Goal: Task Accomplishment & Management: Manage account settings

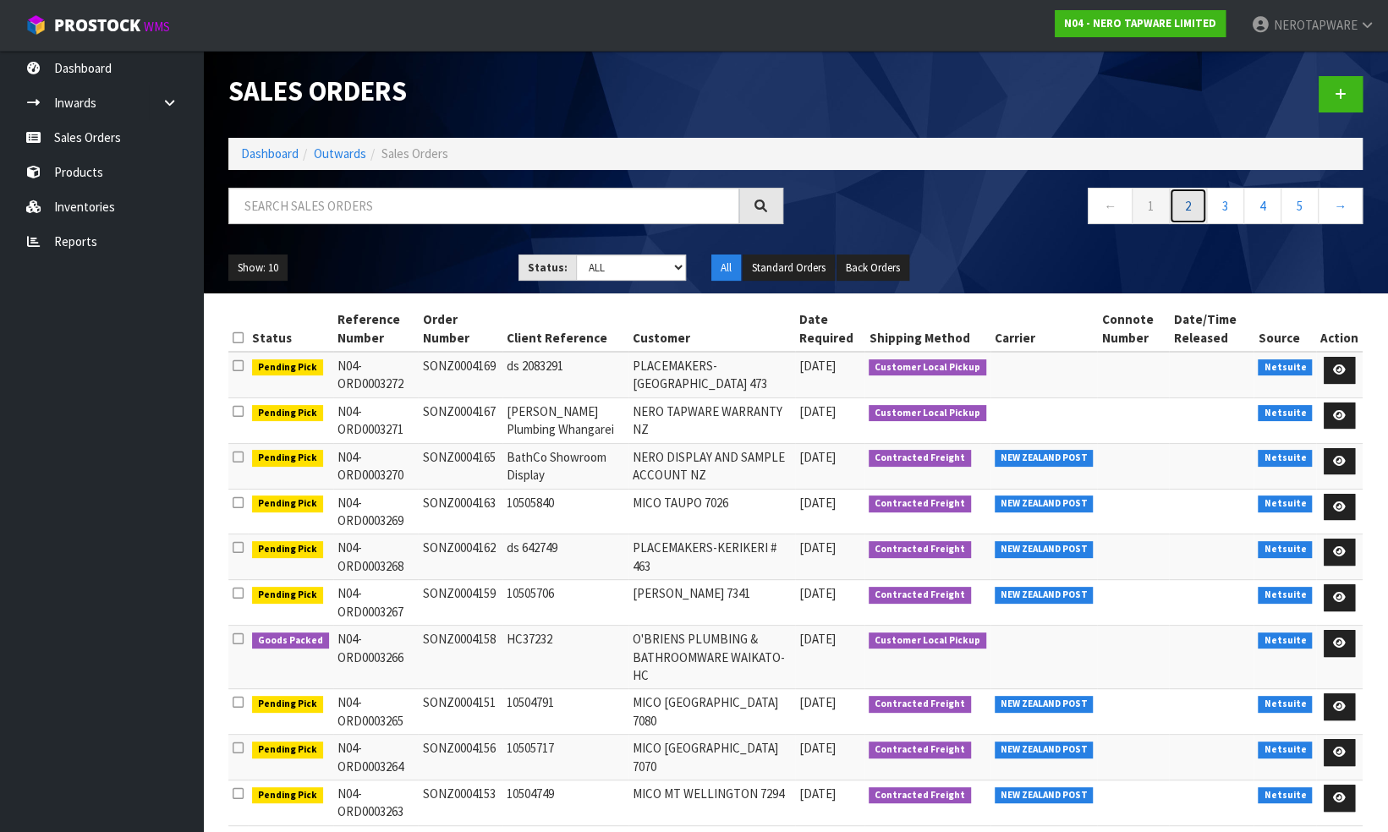
click at [1191, 203] on link "2" at bounding box center [1188, 206] width 38 height 36
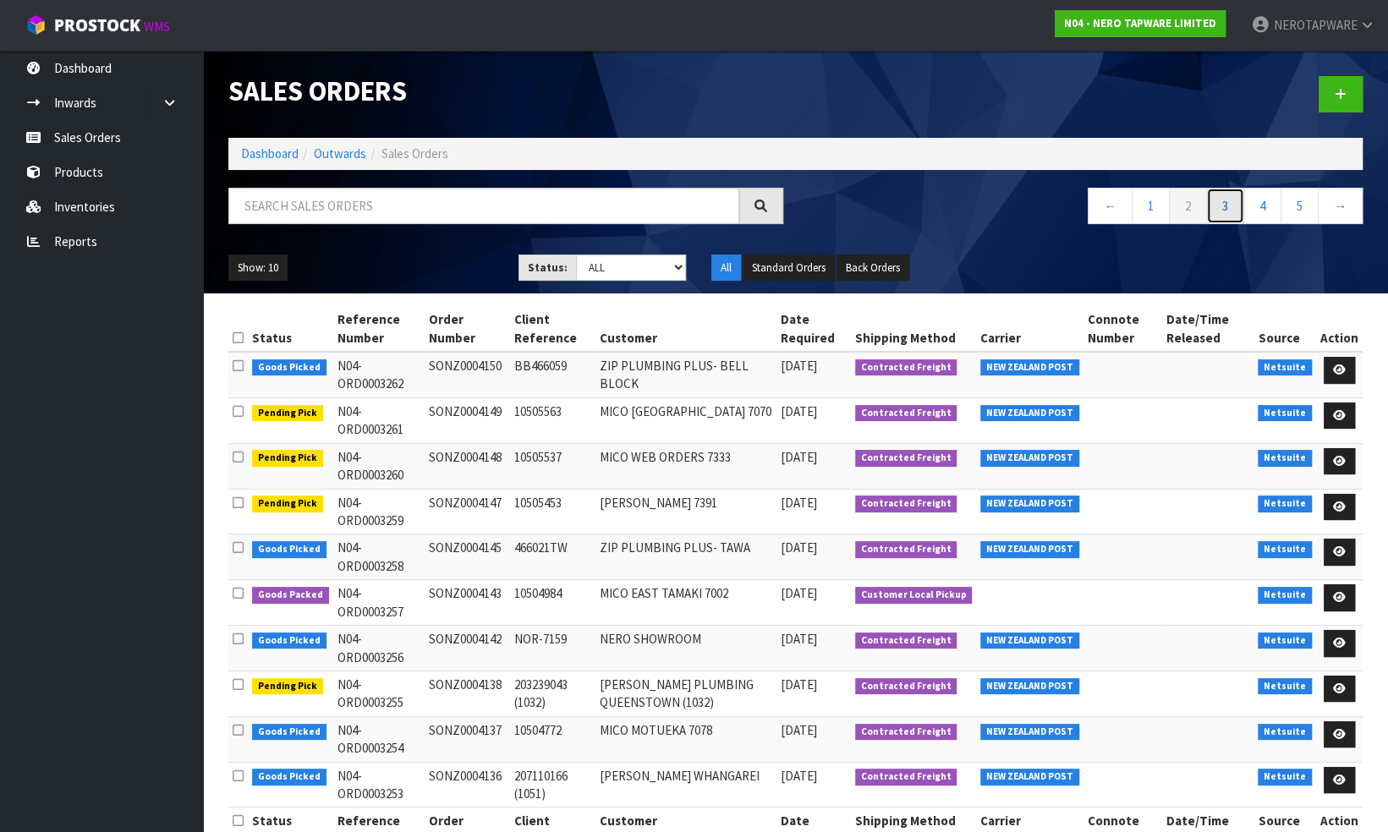
click at [1225, 205] on link "3" at bounding box center [1225, 206] width 38 height 36
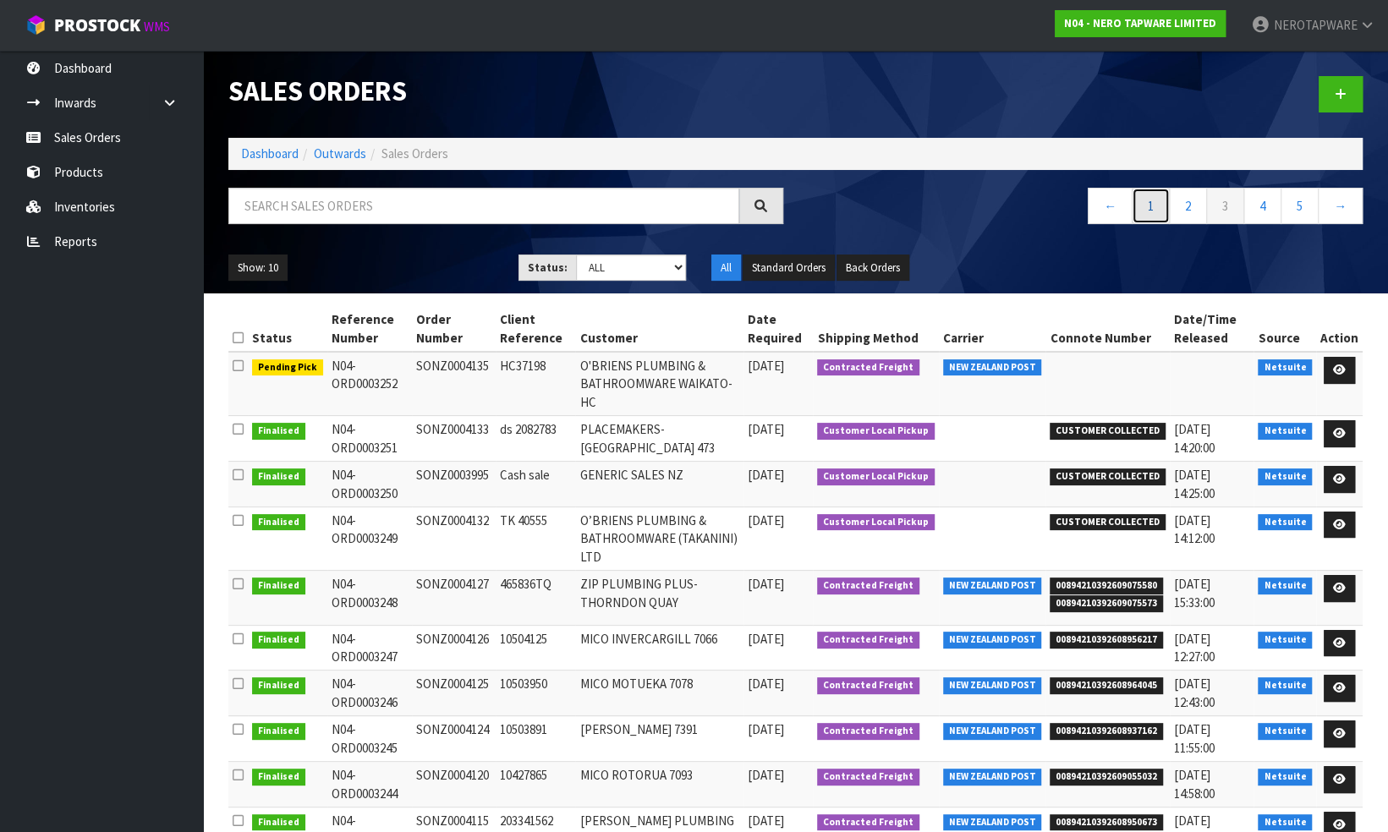
click at [1149, 201] on link "1" at bounding box center [1150, 206] width 38 height 36
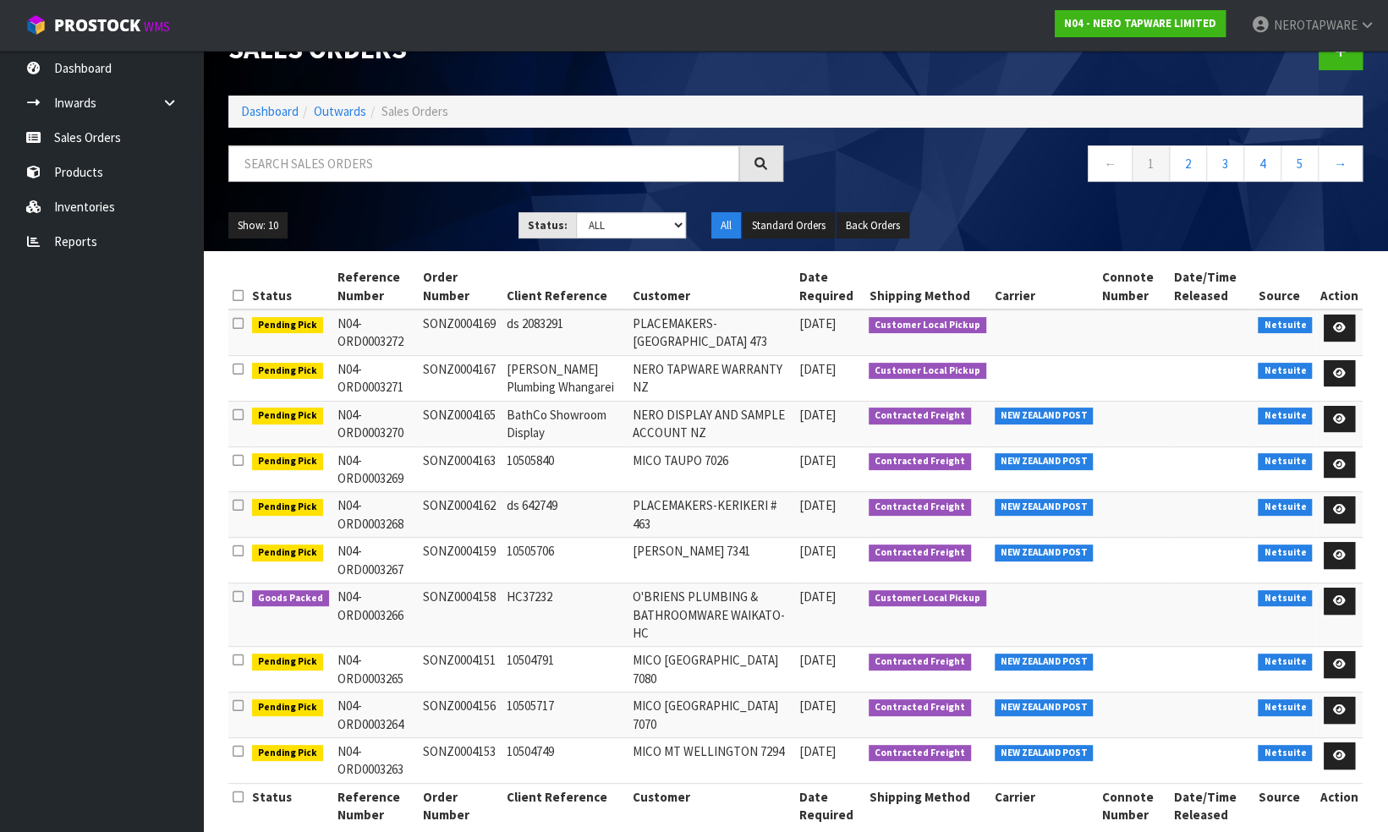
scroll to position [64, 0]
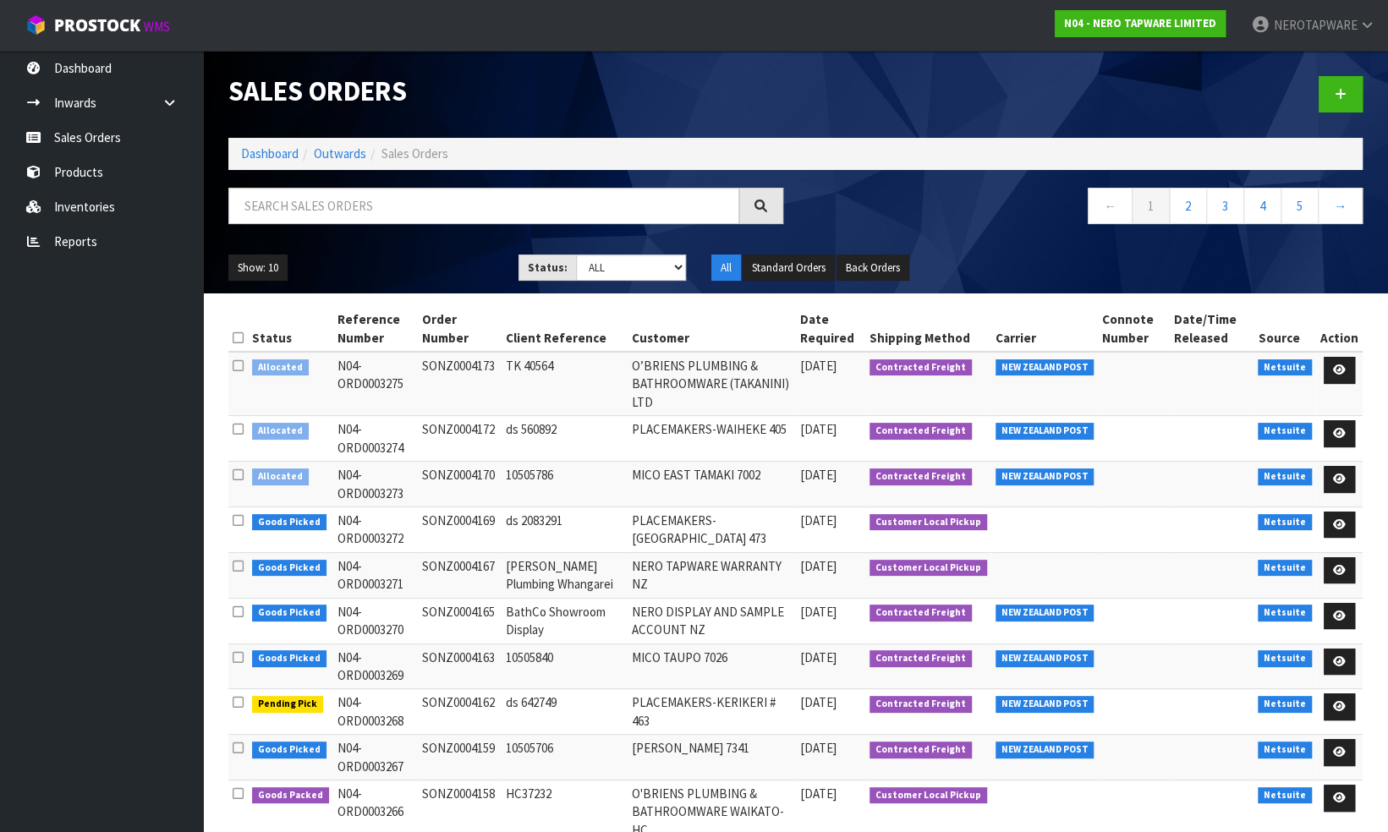
scroll to position [64, 0]
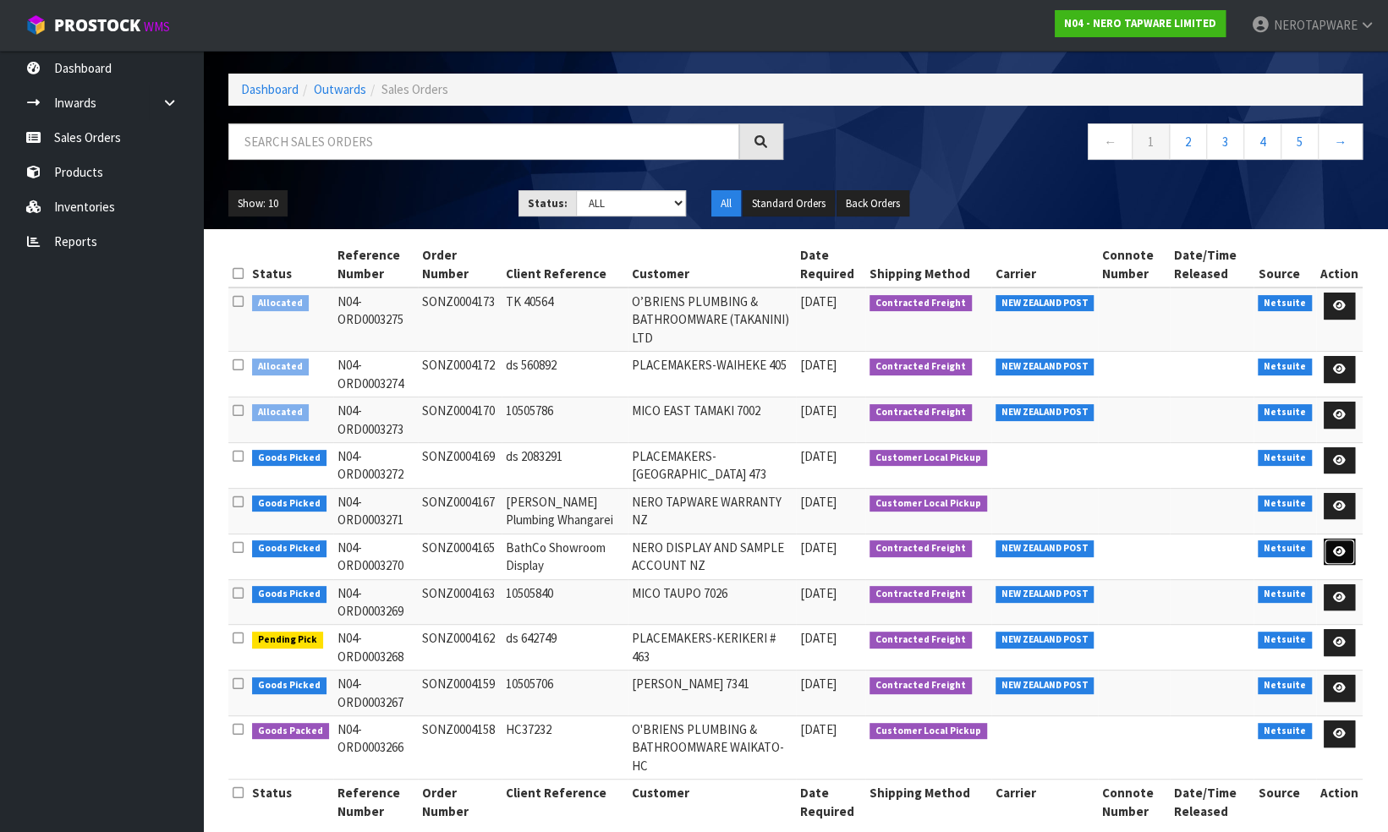
click at [1339, 546] on icon at bounding box center [1339, 551] width 13 height 11
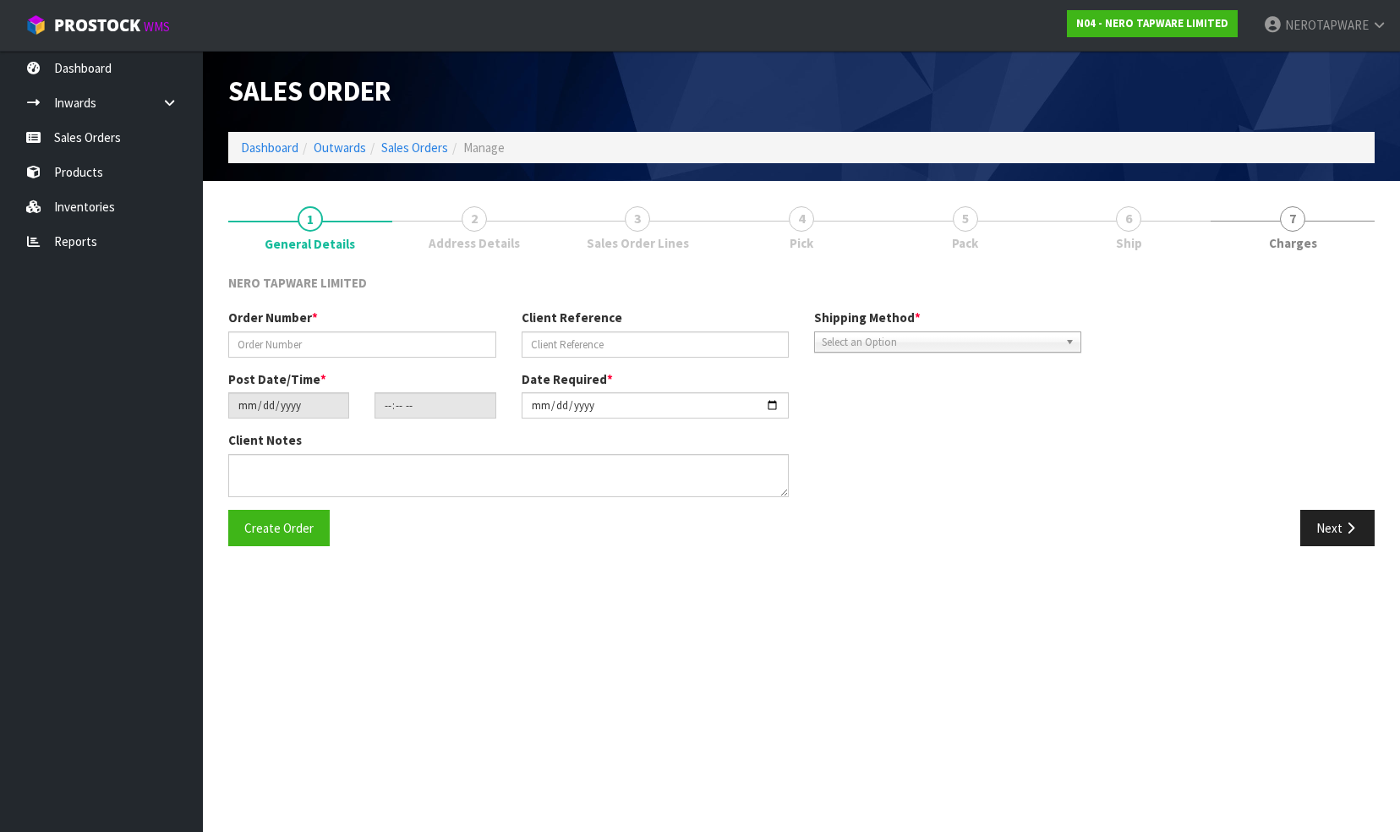
type input "SONZ0004165"
type input "BathCo Showroom Display"
type input "2025-10-13"
type input "13:00:15.000"
type input "2025-10-13"
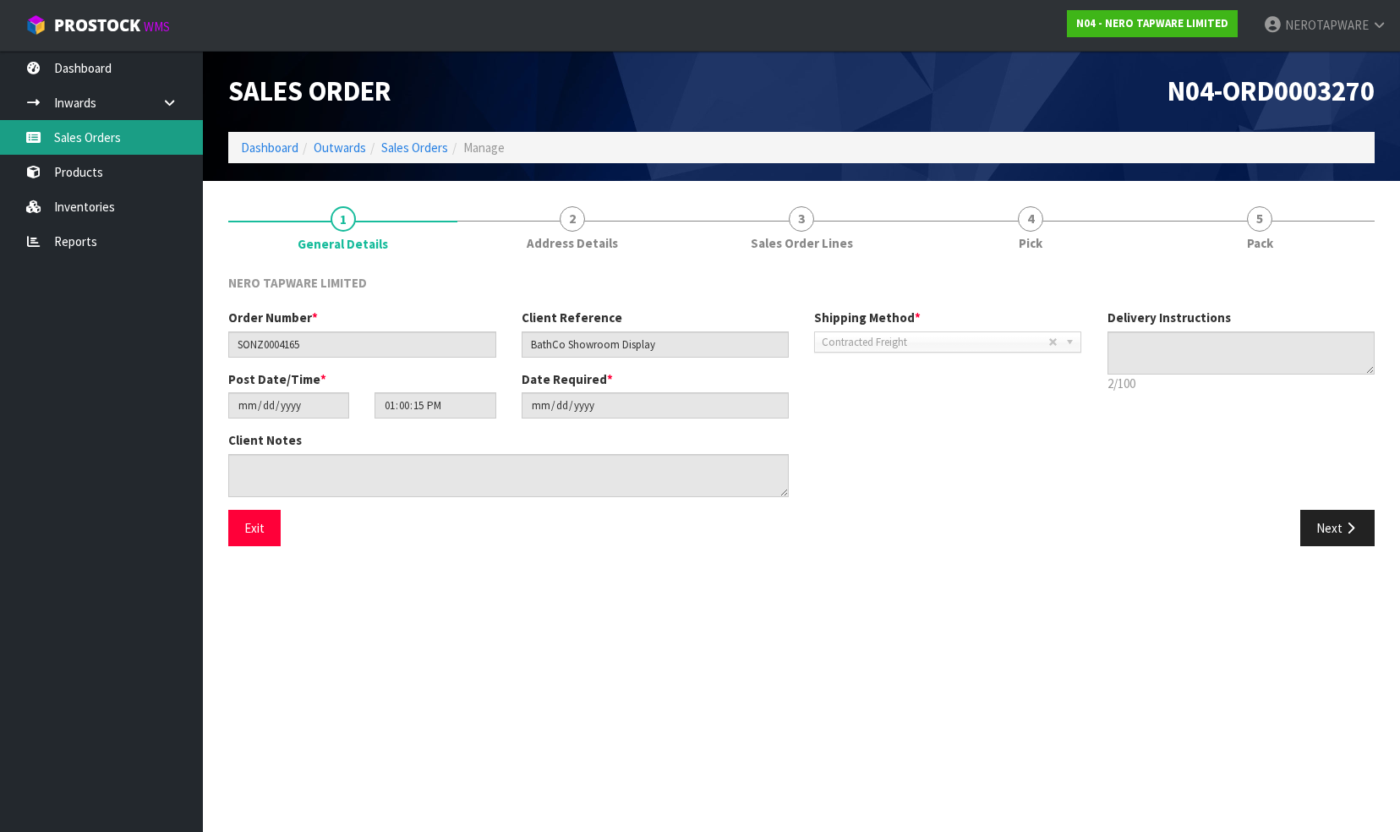
click at [73, 138] on link "Sales Orders" at bounding box center [101, 137] width 203 height 35
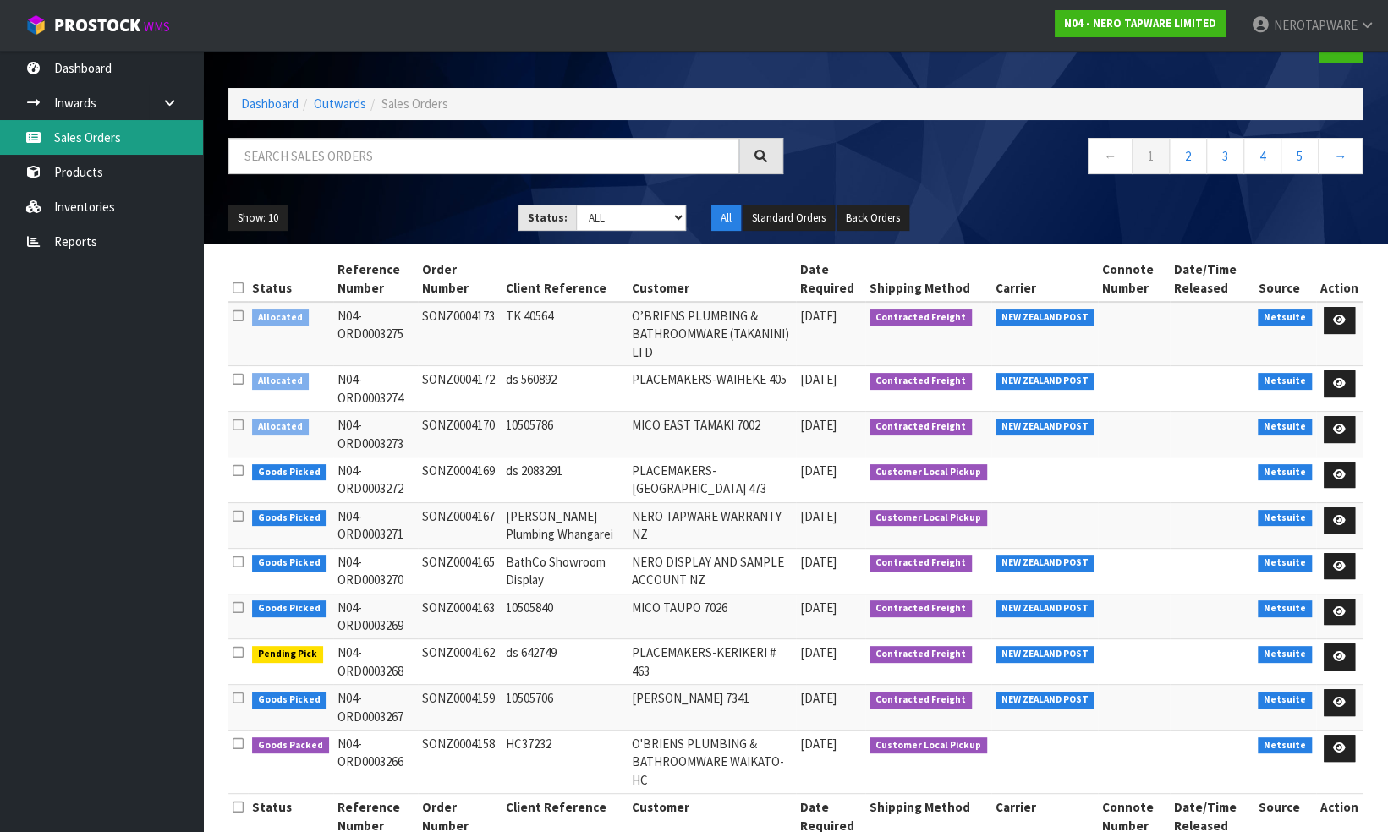
scroll to position [64, 0]
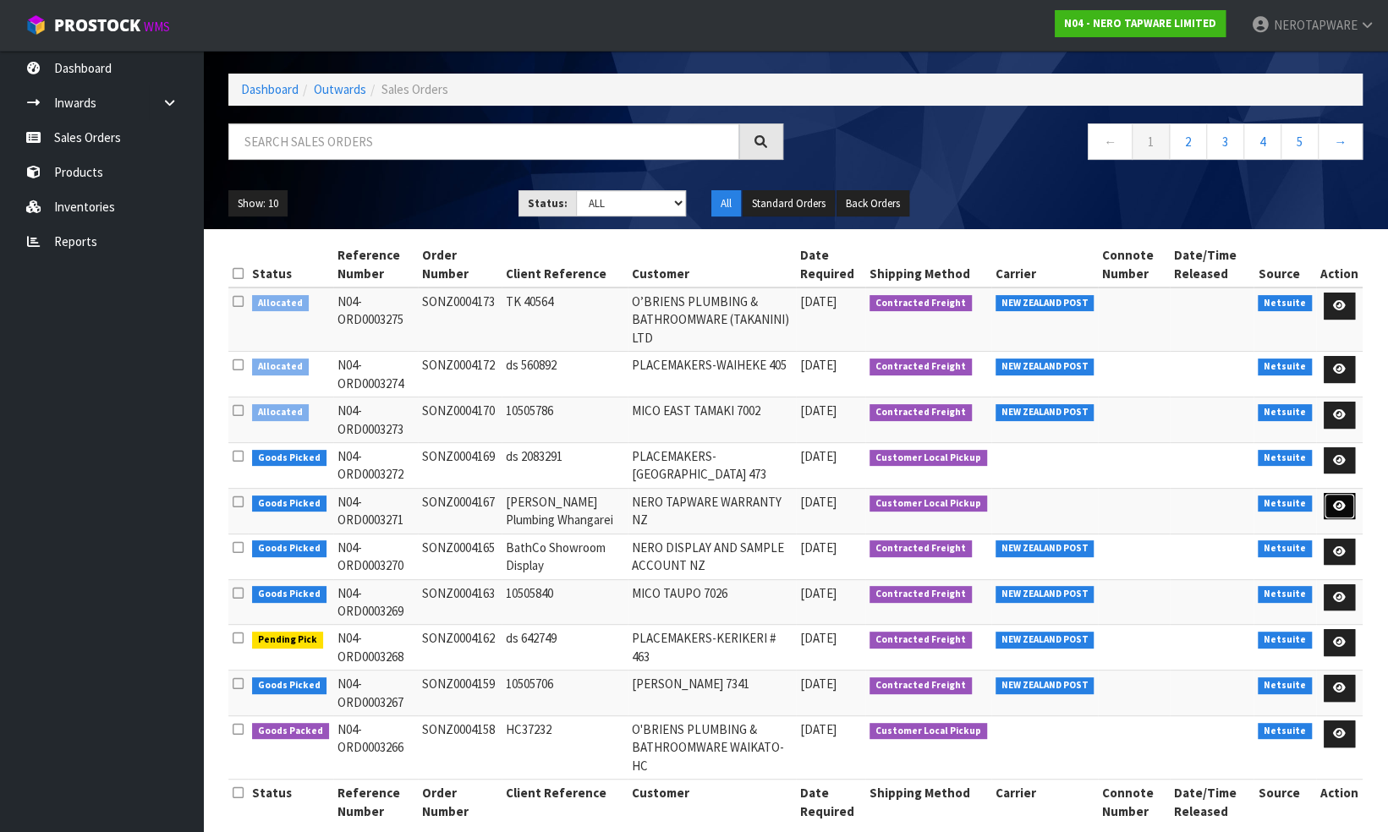
click at [1348, 493] on link at bounding box center [1338, 506] width 31 height 27
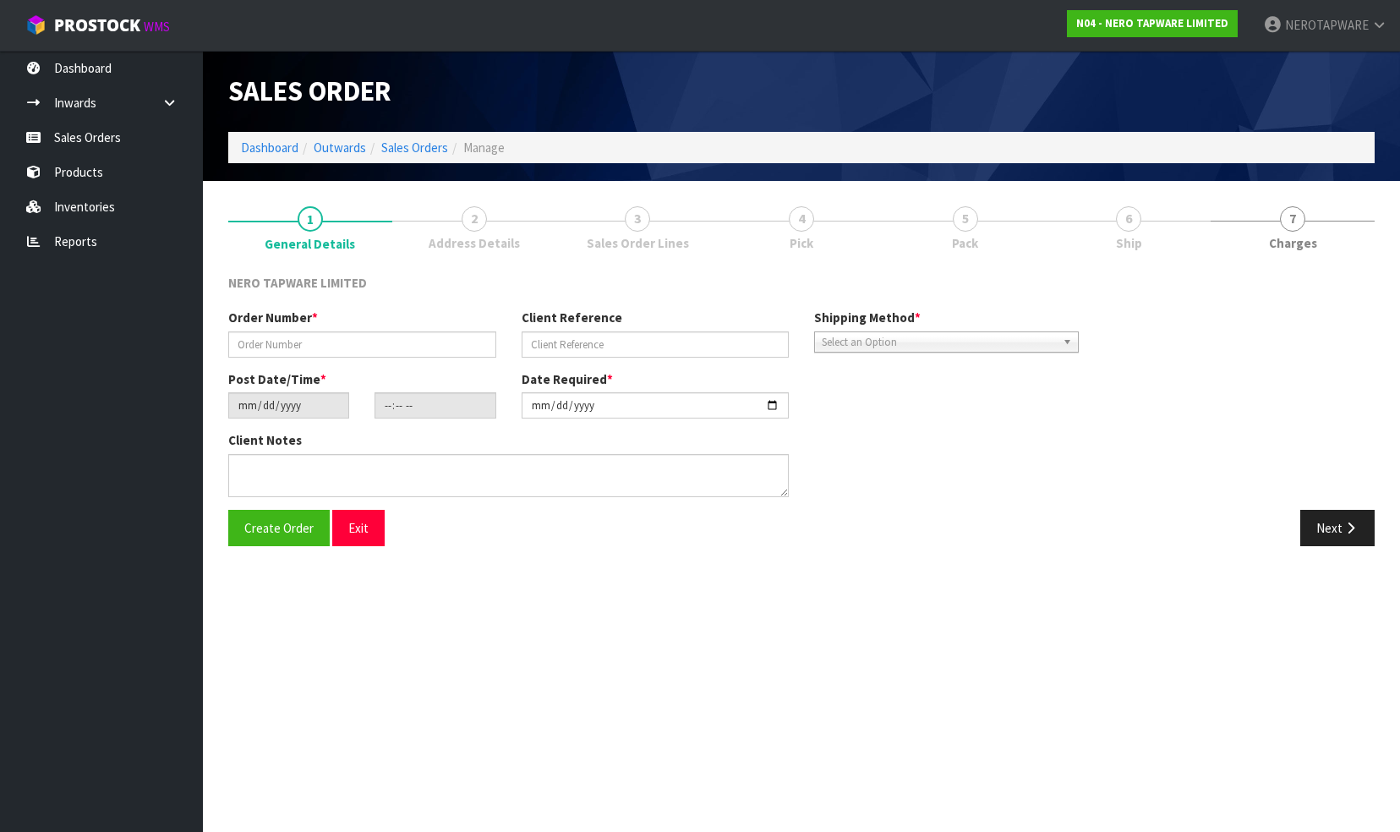
type input "SONZ0004167"
type input "Reece Plumbing Whangarei"
type input "2025-10-13"
type input "13:00:17.000"
type input "2025-10-13"
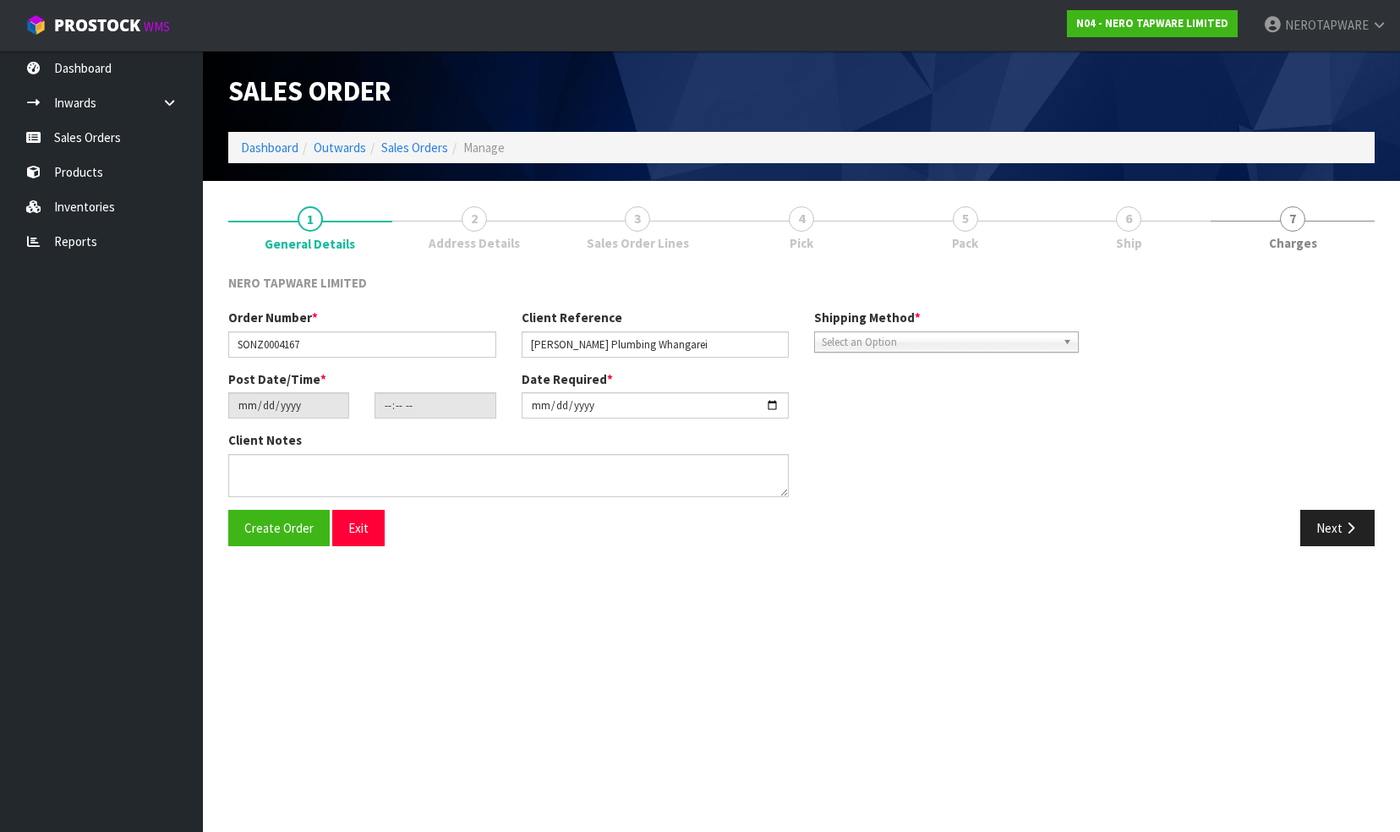
type textarea "Tracy pick up 13/10"
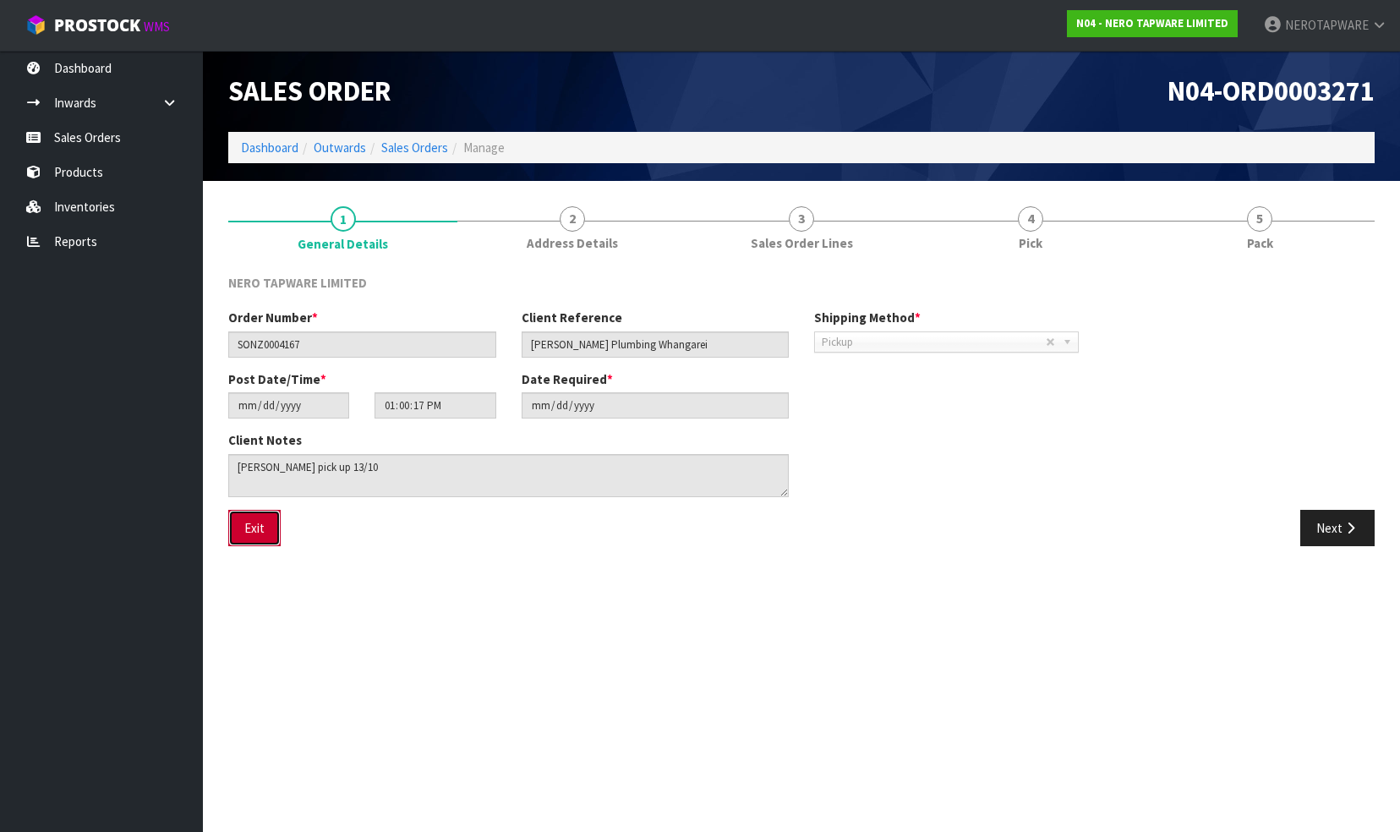
click at [249, 526] on button "Exit" at bounding box center [254, 528] width 52 height 36
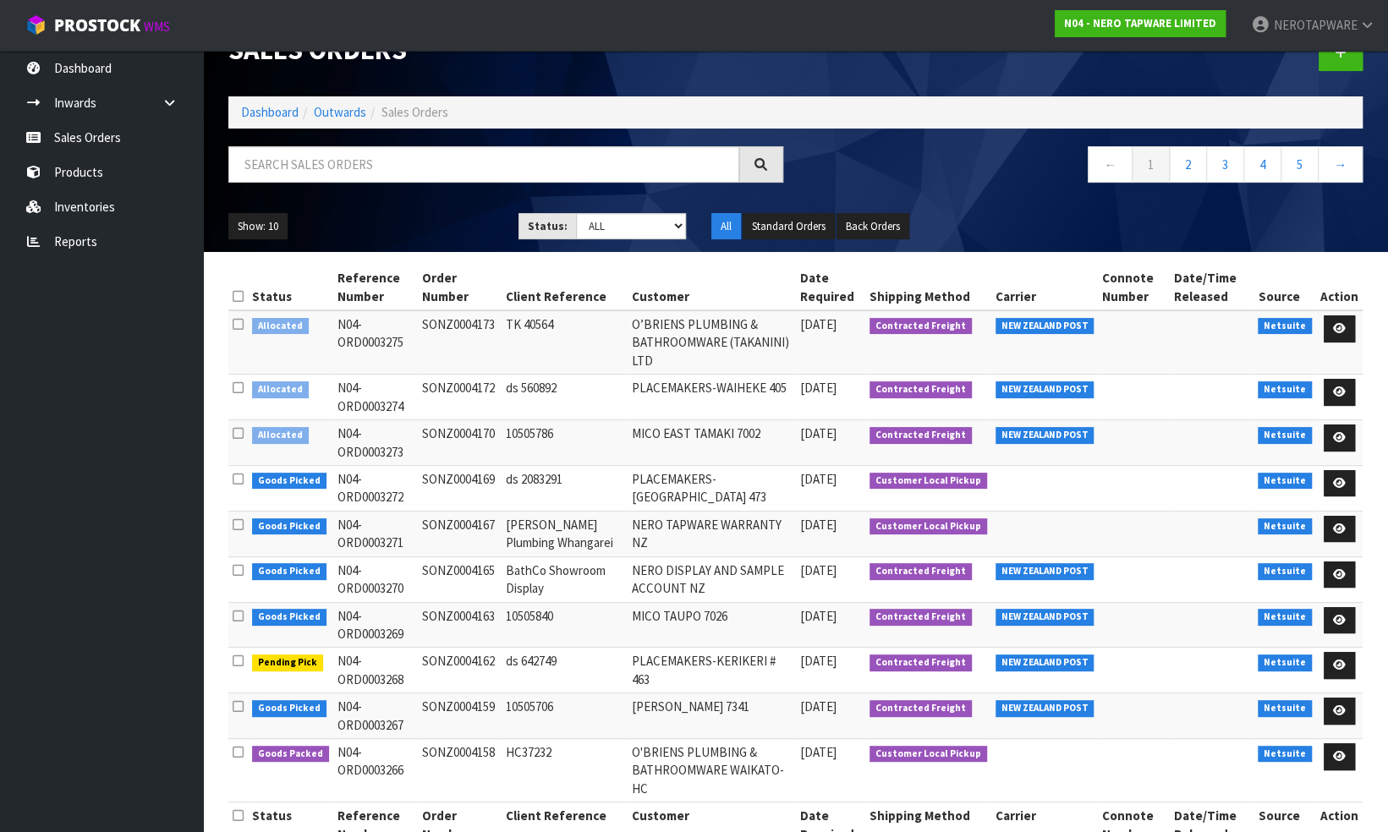
scroll to position [64, 0]
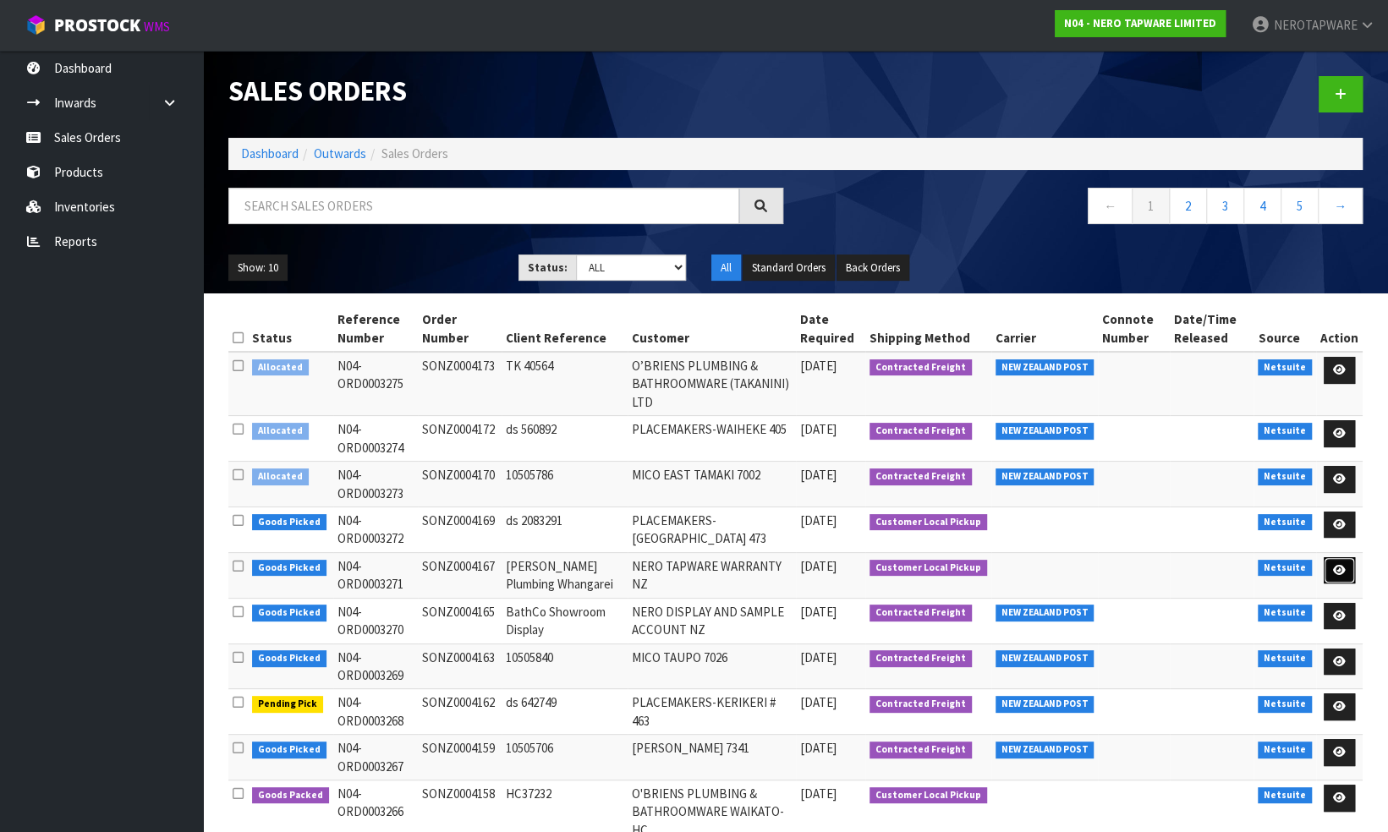
click at [1341, 565] on icon at bounding box center [1339, 570] width 13 height 11
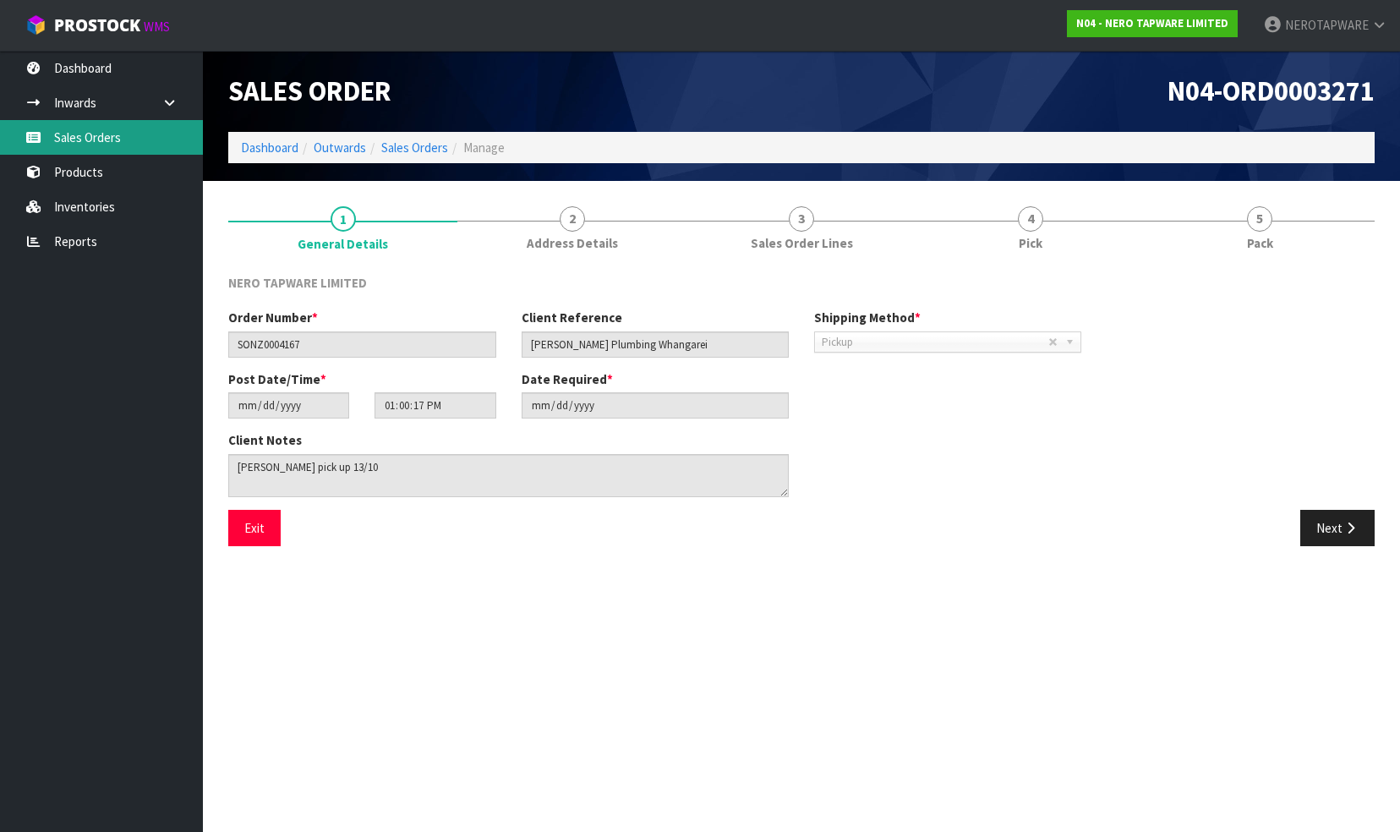
click at [93, 124] on link "Sales Orders" at bounding box center [101, 137] width 203 height 35
